Goal: Find contact information: Find contact information

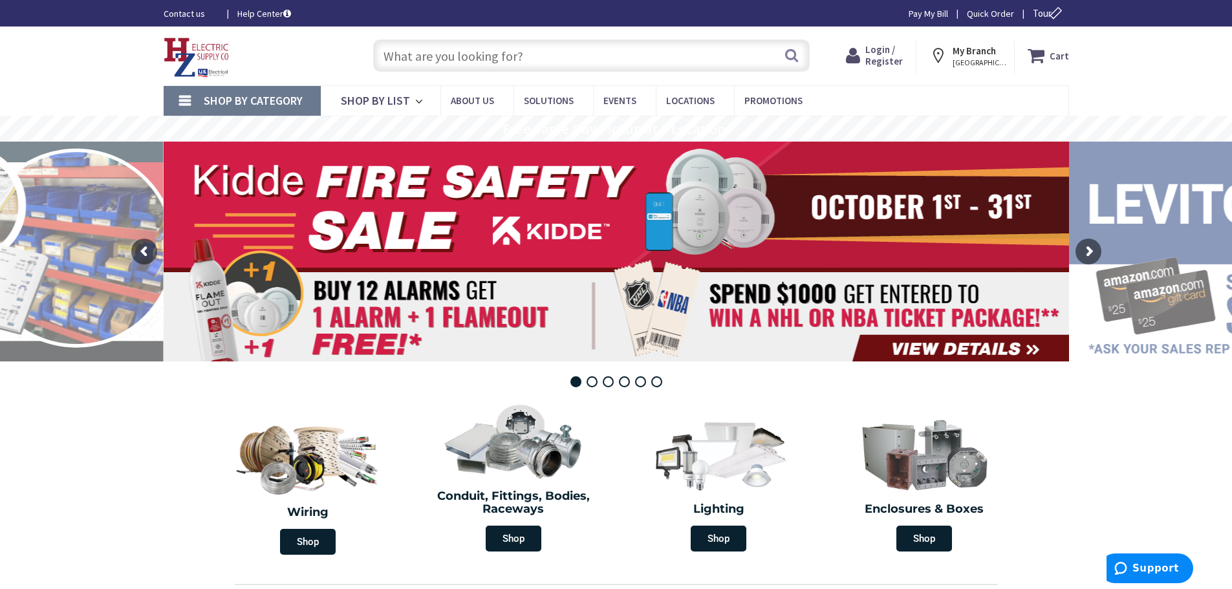
click at [968, 56] on strong "My Branch" at bounding box center [974, 51] width 43 height 12
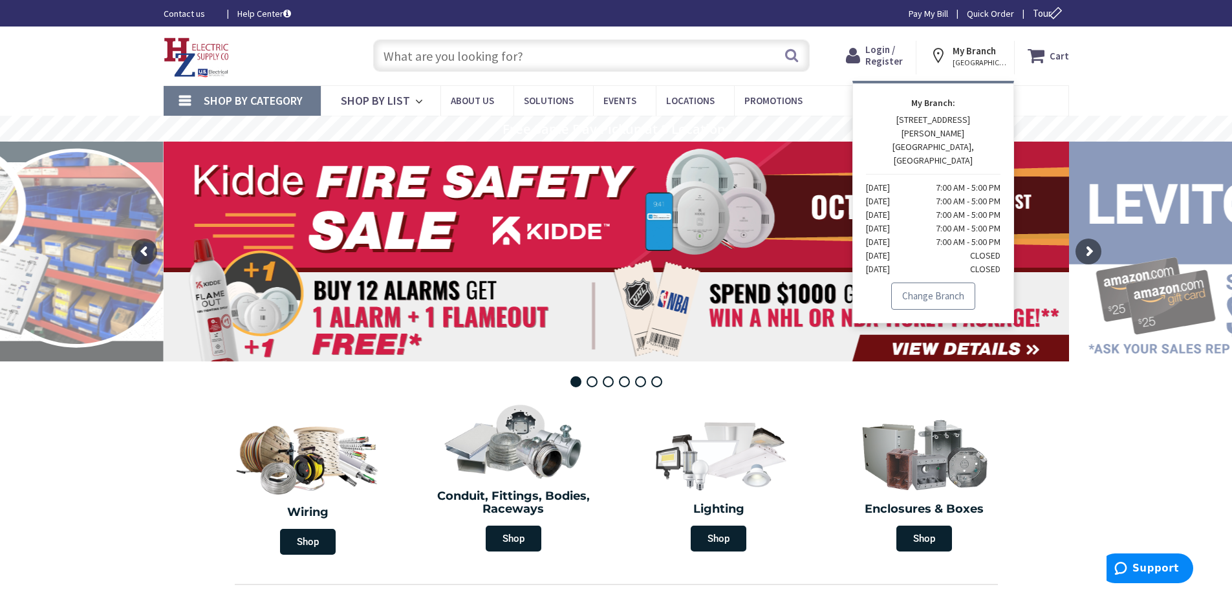
click at [925, 283] on link "Change Branch" at bounding box center [933, 296] width 84 height 27
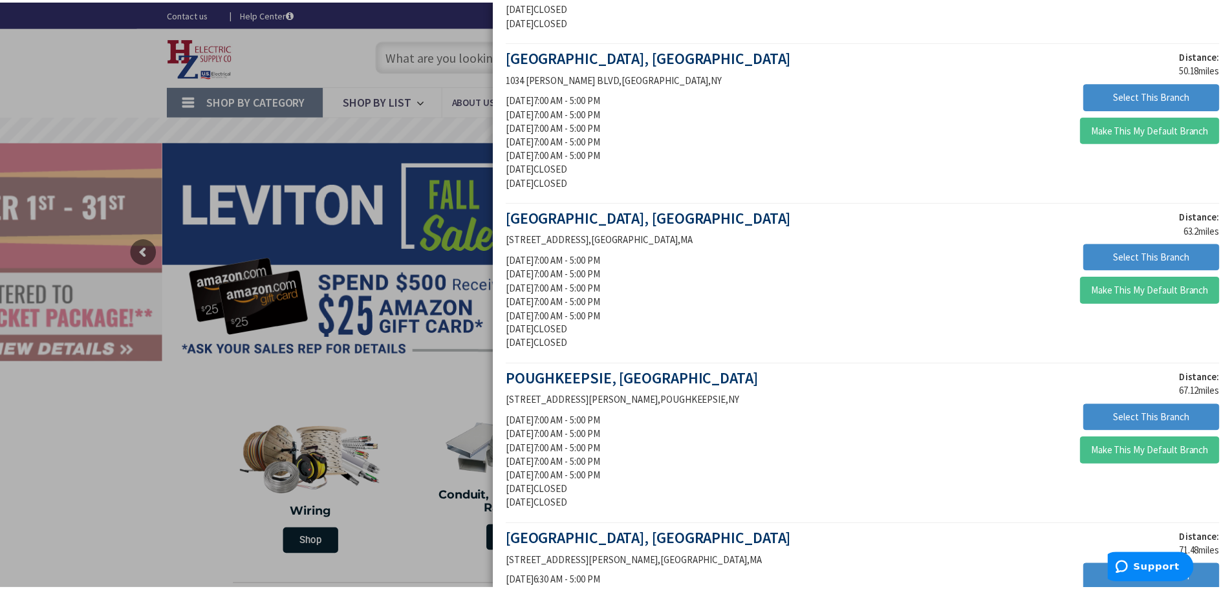
scroll to position [582, 0]
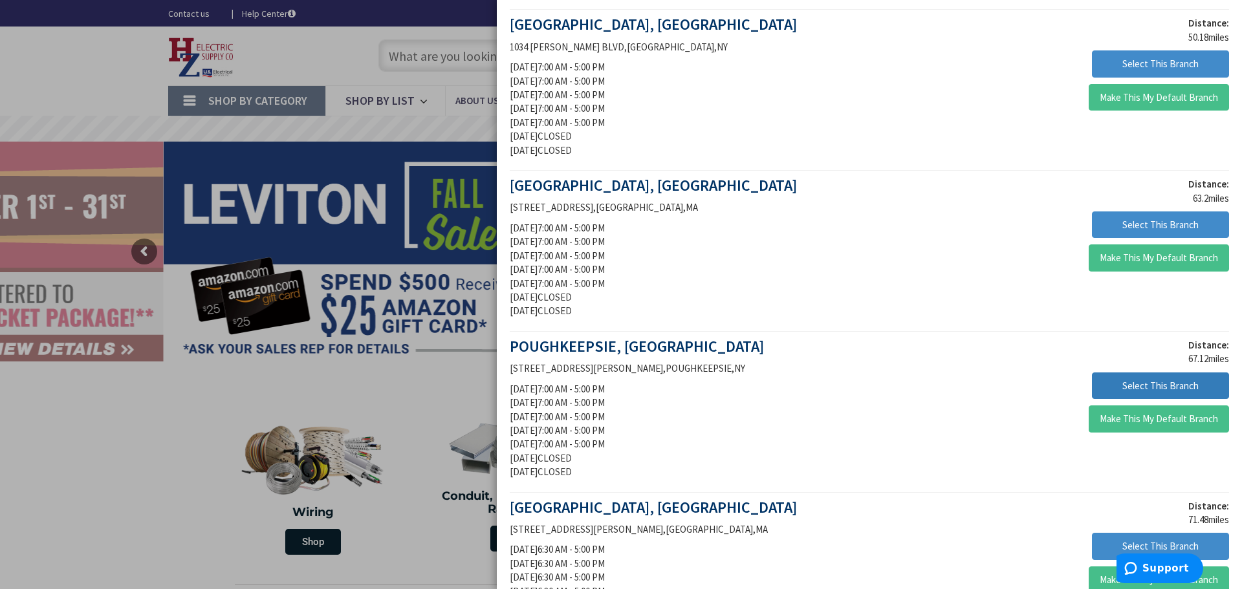
click at [1159, 386] on button "Select This Branch" at bounding box center [1160, 386] width 137 height 27
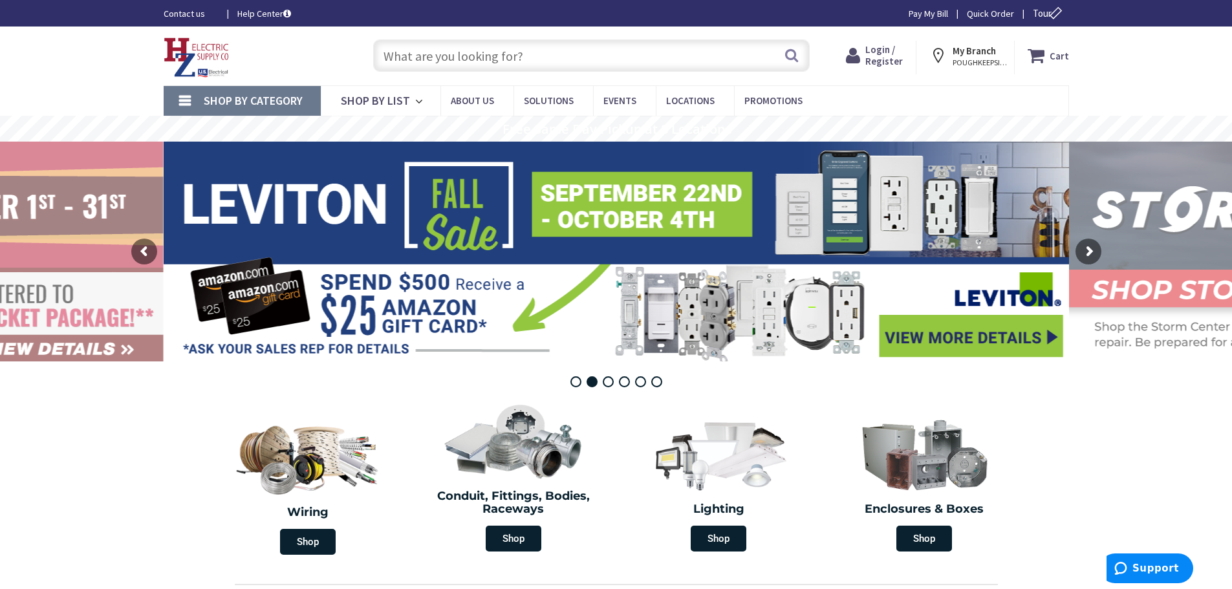
click at [199, 53] on img at bounding box center [197, 58] width 66 height 40
click at [190, 10] on link "Contact us" at bounding box center [190, 13] width 53 height 13
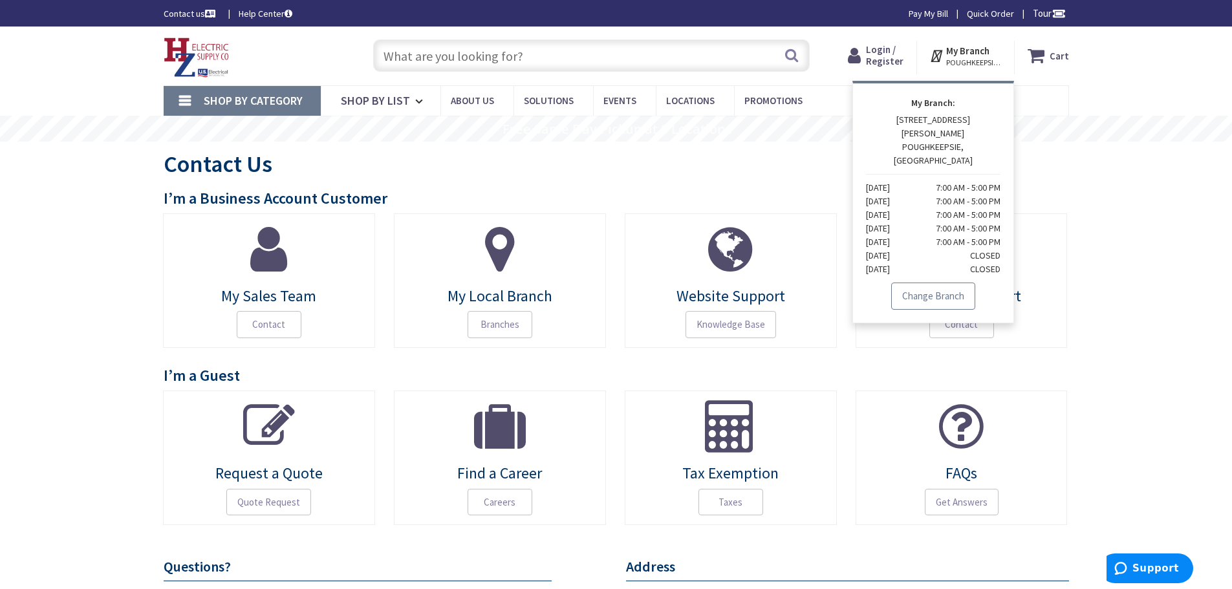
click at [939, 283] on link "Change Branch" at bounding box center [933, 296] width 84 height 27
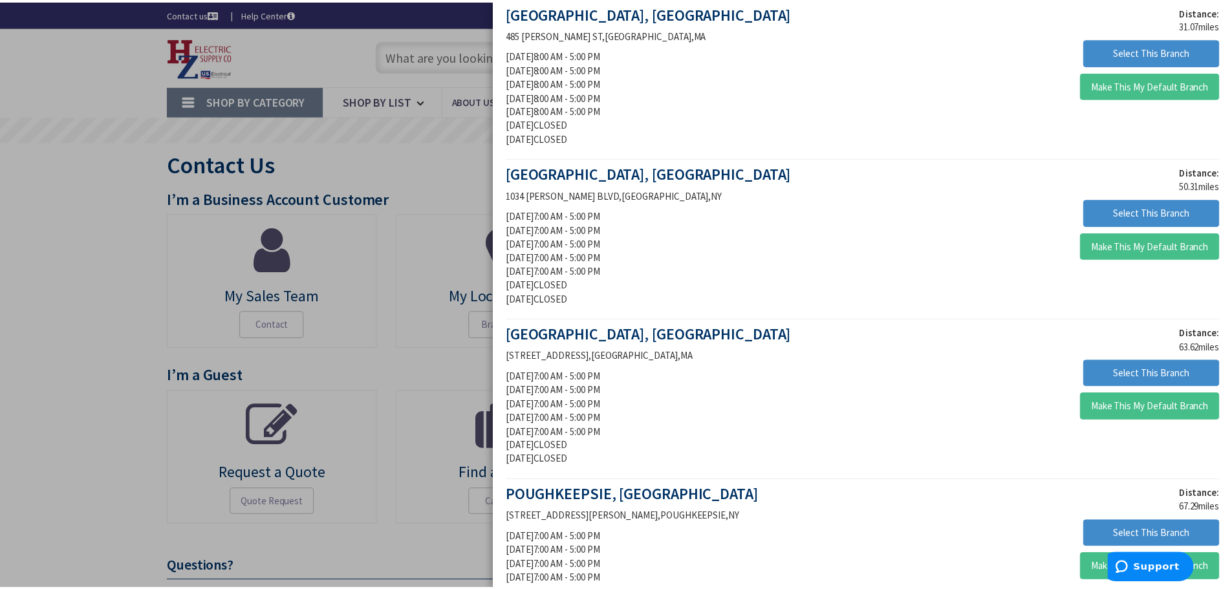
scroll to position [453, 0]
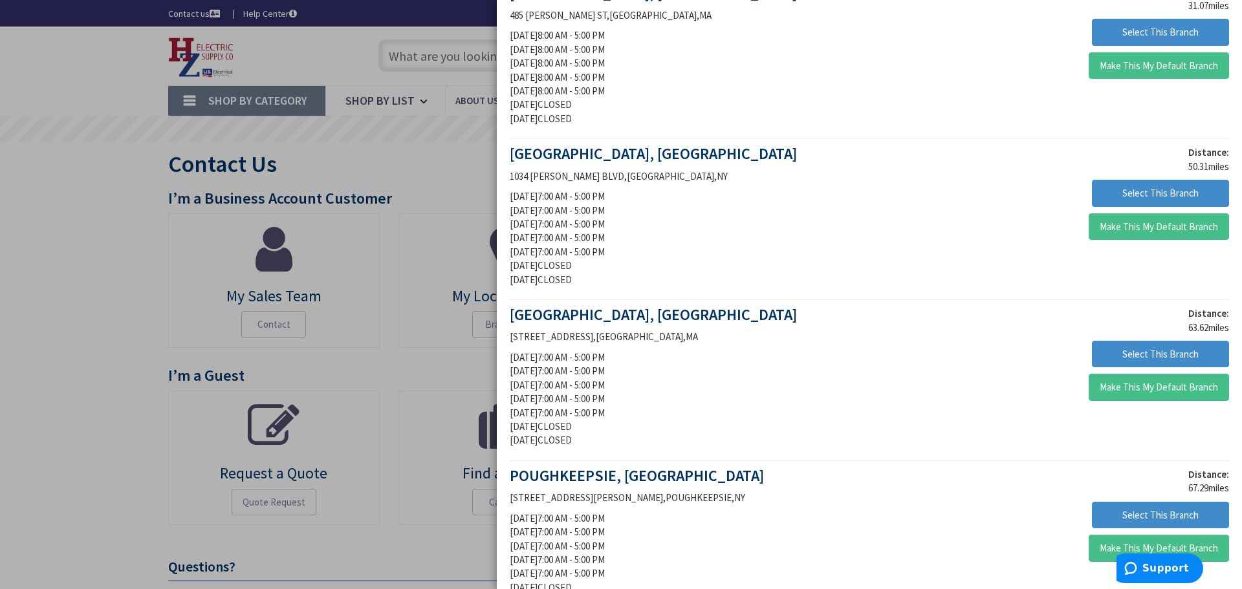
click at [1129, 177] on div "Distance: 50.31 miles Select This Branch Make This My Default Branch" at bounding box center [1053, 196] width 369 height 101
click at [1125, 192] on button "Select This Branch" at bounding box center [1160, 193] width 137 height 27
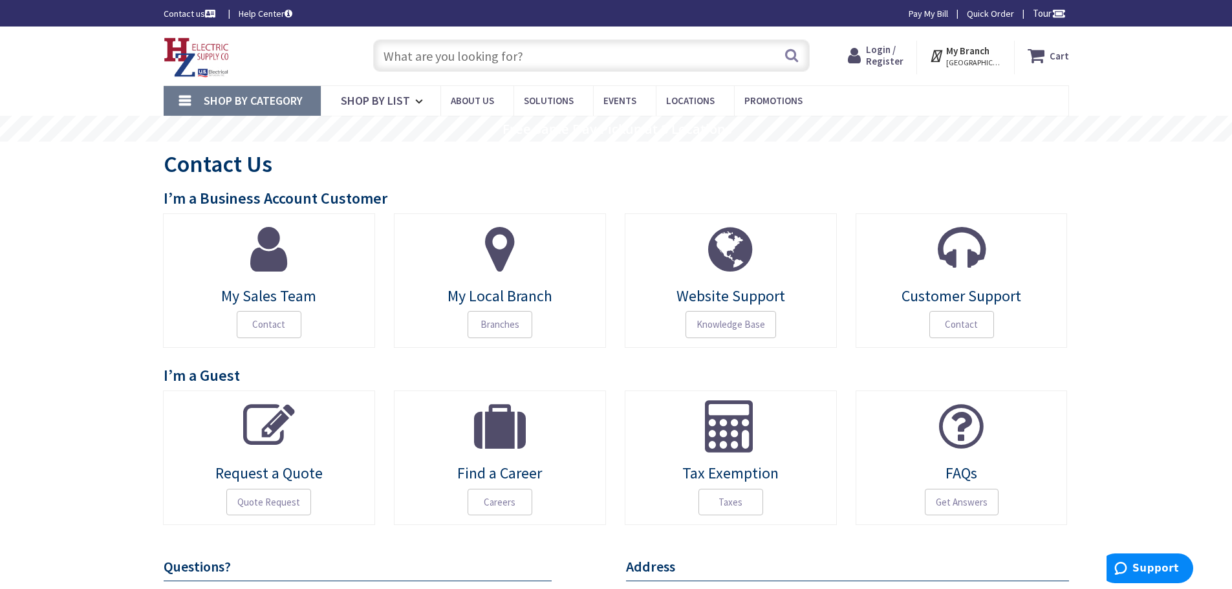
click at [991, 60] on span "[GEOGRAPHIC_DATA], [GEOGRAPHIC_DATA]" at bounding box center [973, 63] width 55 height 10
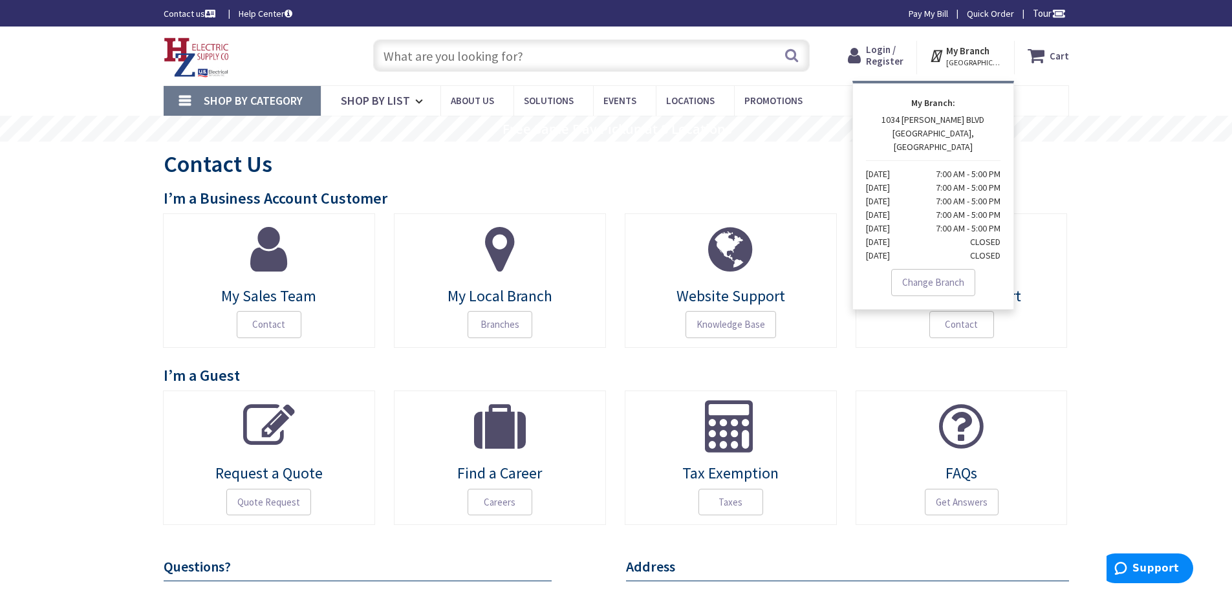
click at [974, 49] on strong "My Branch" at bounding box center [967, 51] width 43 height 12
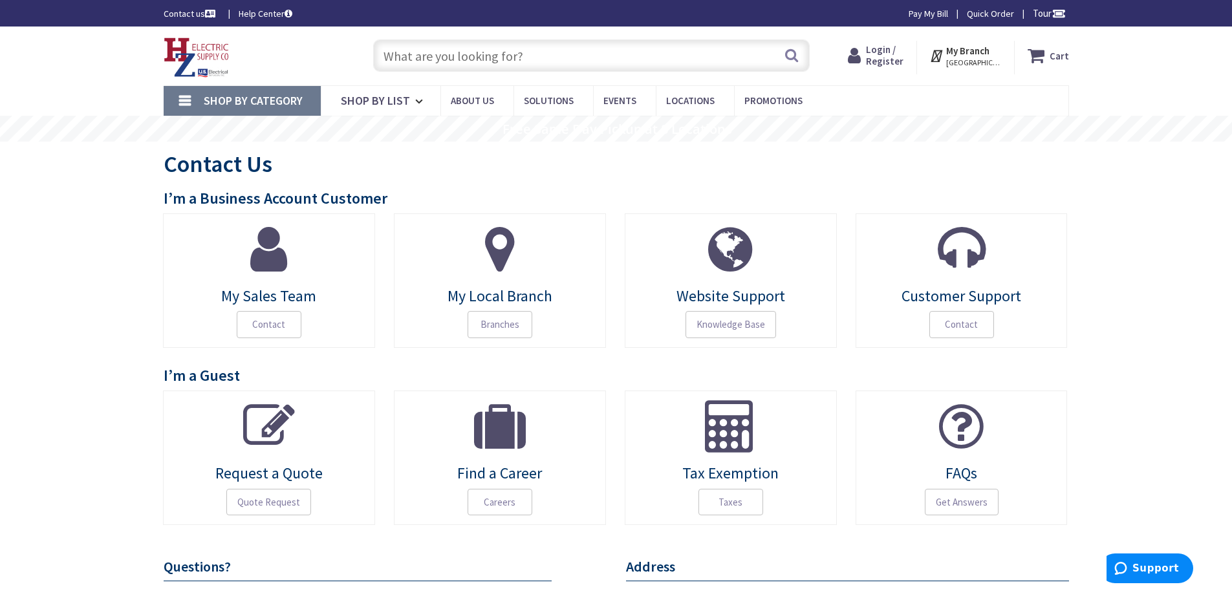
click at [974, 49] on strong "My Branch" at bounding box center [967, 51] width 43 height 12
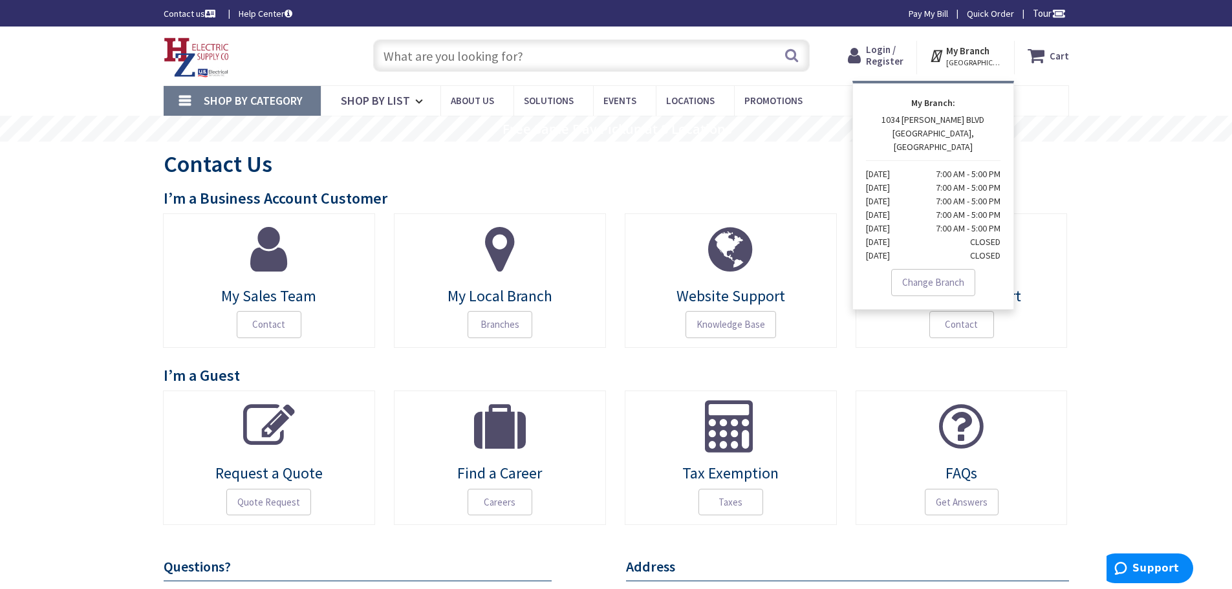
click at [963, 52] on strong "My Branch" at bounding box center [967, 51] width 43 height 12
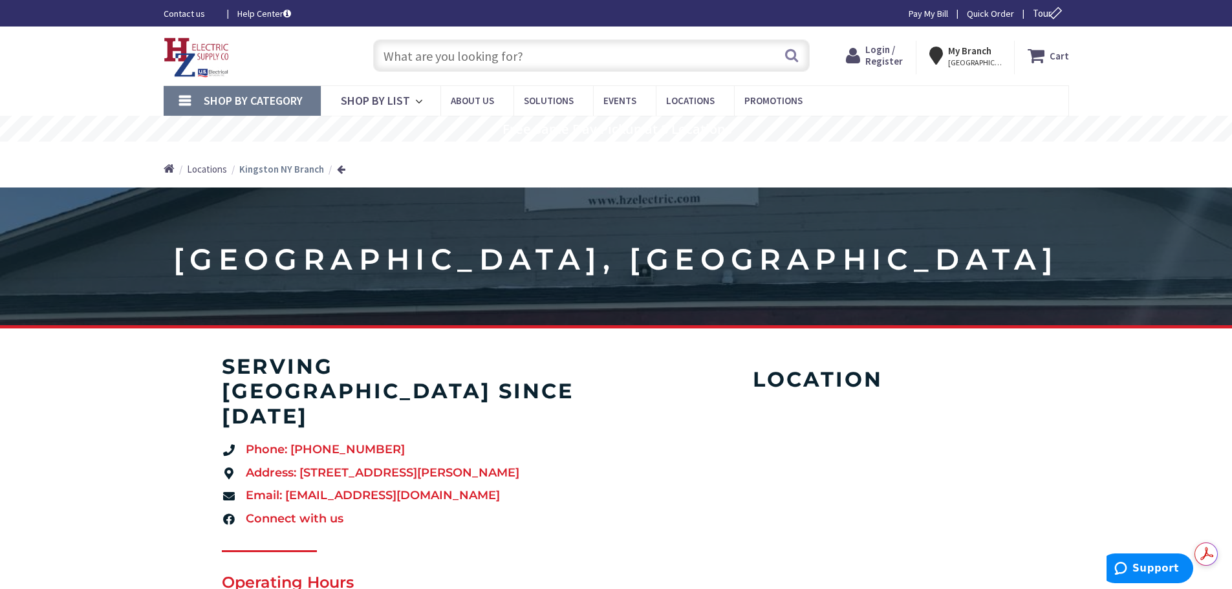
click at [473, 541] on div at bounding box center [413, 551] width 382 height 21
